Goal: Manage account settings

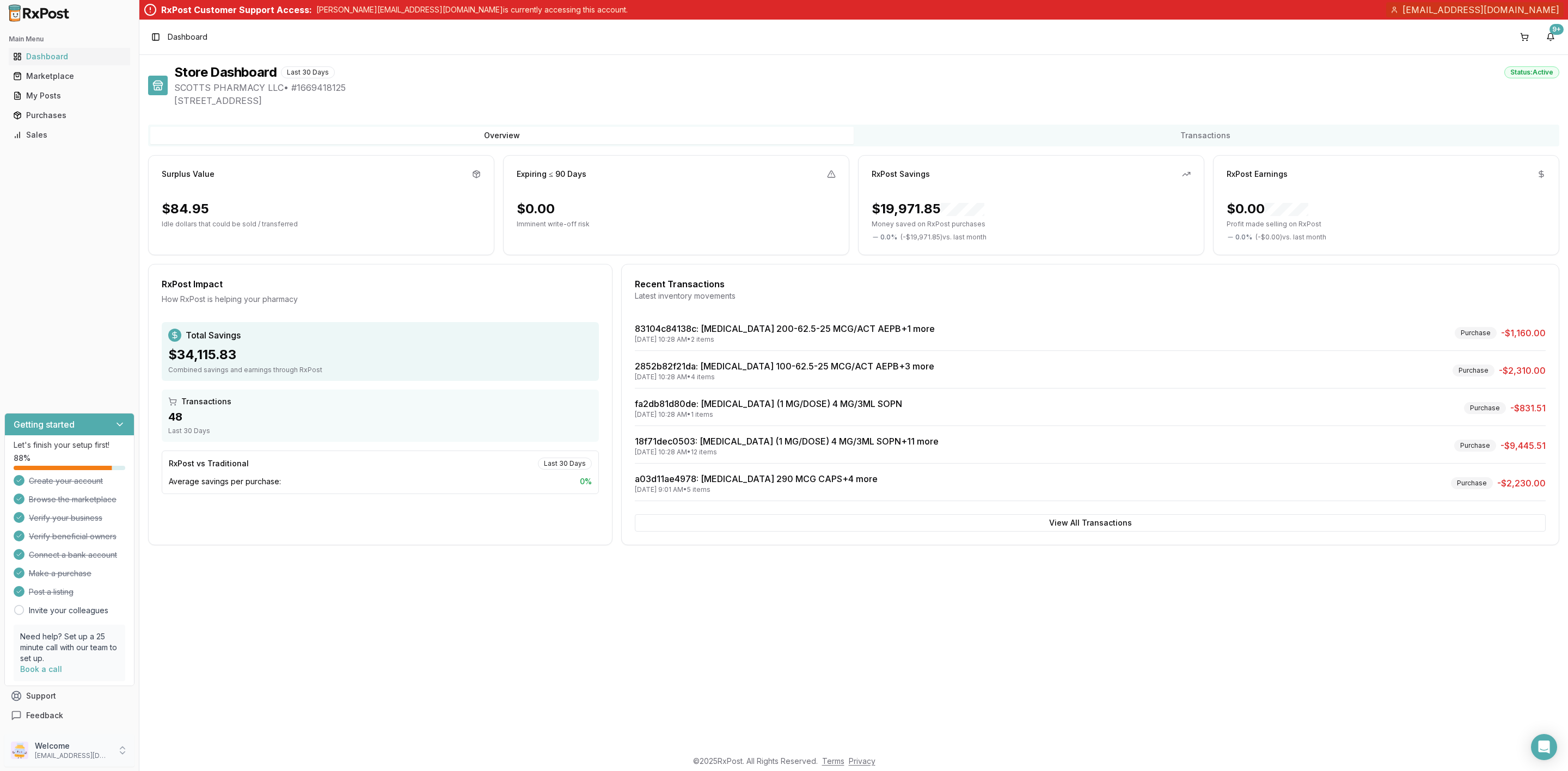
click at [77, 752] on p "scottspharmacy@hotmail.com" at bounding box center [72, 756] width 75 height 9
click at [198, 731] on span "Payment Settings" at bounding box center [197, 735] width 103 height 11
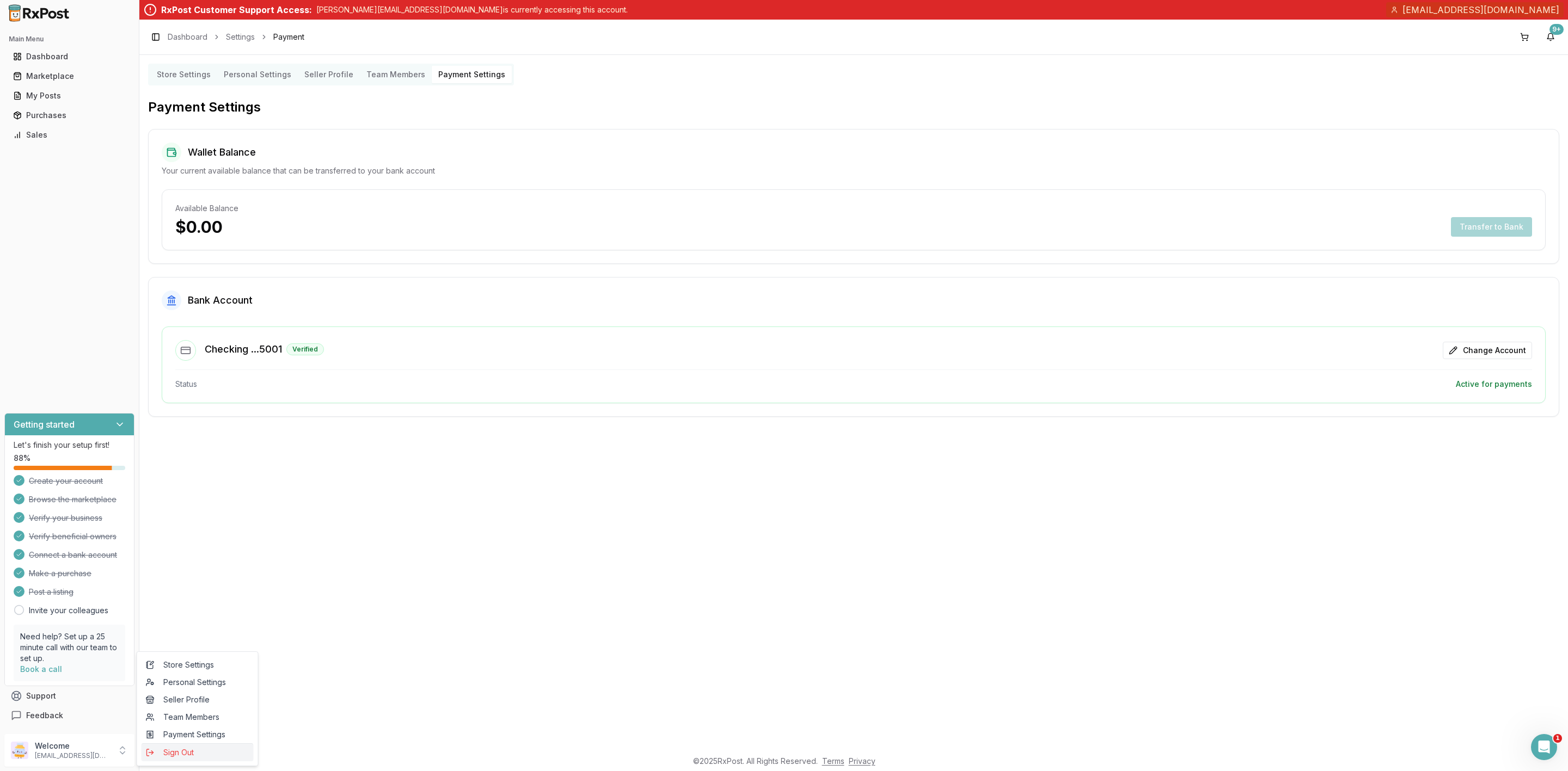
click at [196, 753] on span "Sign Out" at bounding box center [197, 752] width 103 height 11
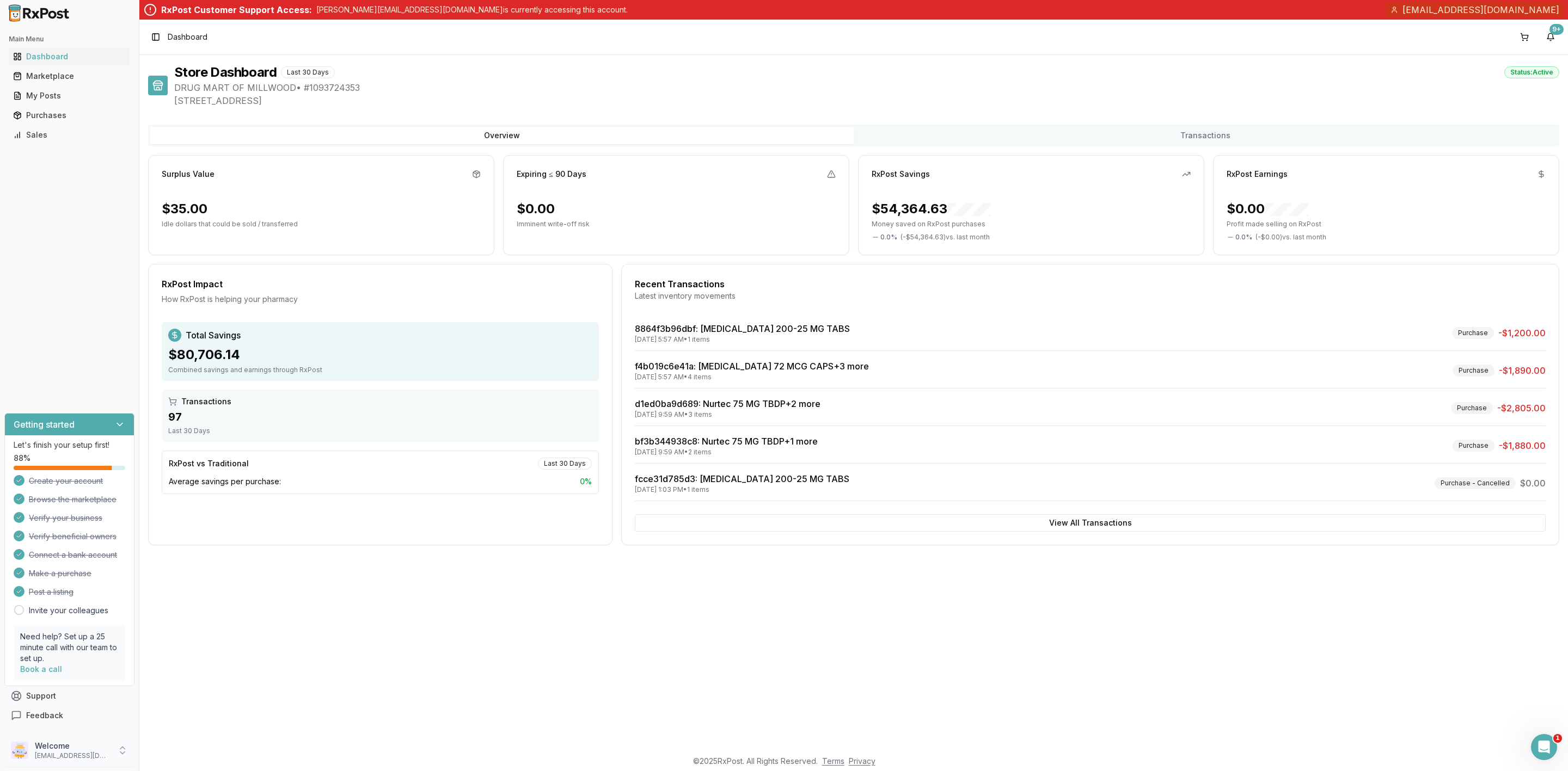
click at [79, 751] on p "Welcome" at bounding box center [72, 746] width 75 height 11
click at [196, 730] on span "Payment Settings" at bounding box center [197, 735] width 103 height 11
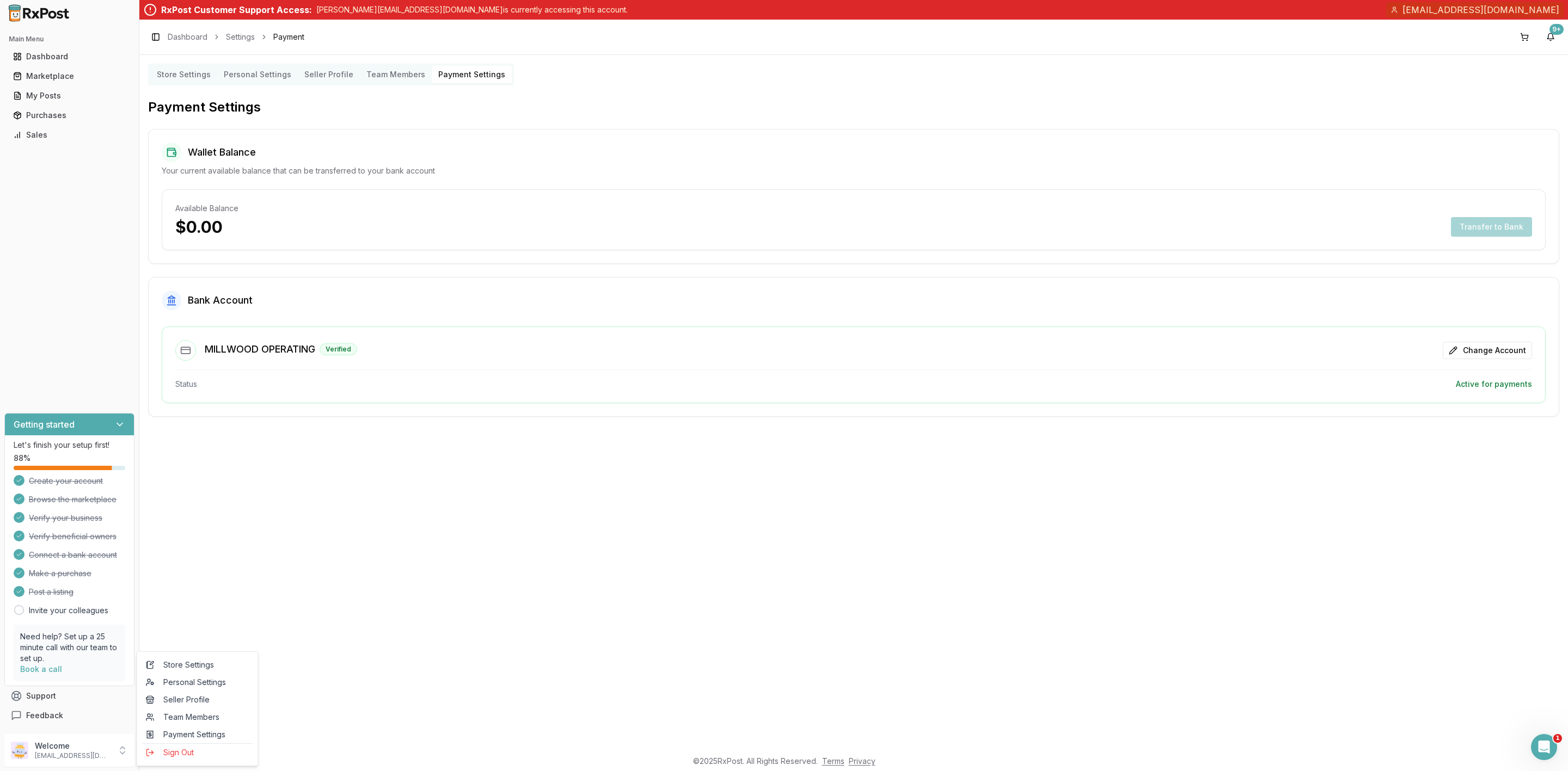
click at [916, 684] on div "Store Settings Personal Settings Seller Profile Team Members Payment Settings P…" at bounding box center [854, 402] width 1428 height 694
click at [84, 755] on p "[EMAIL_ADDRESS][DOMAIN_NAME]" at bounding box center [72, 756] width 75 height 9
click at [192, 758] on span "Sign Out" at bounding box center [197, 752] width 103 height 11
